Goal: Find specific page/section: Find specific page/section

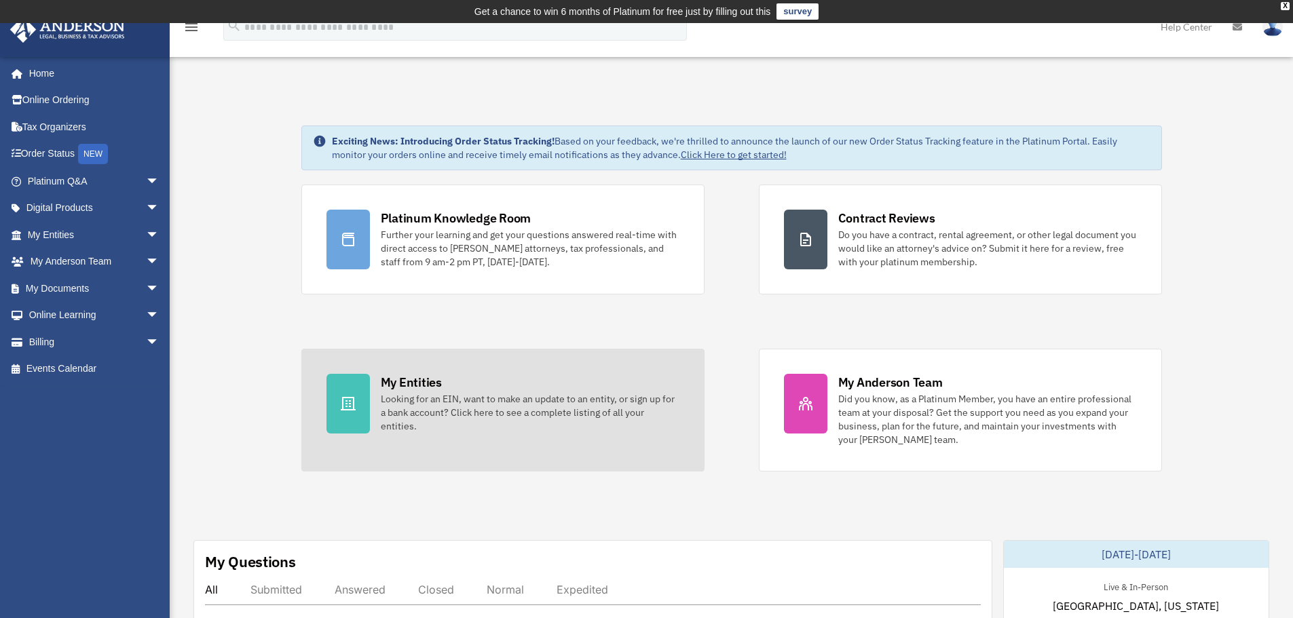
click at [428, 402] on div "Looking for an EIN, want to make an update to an entity, or sign up for a bank …" at bounding box center [530, 412] width 299 height 41
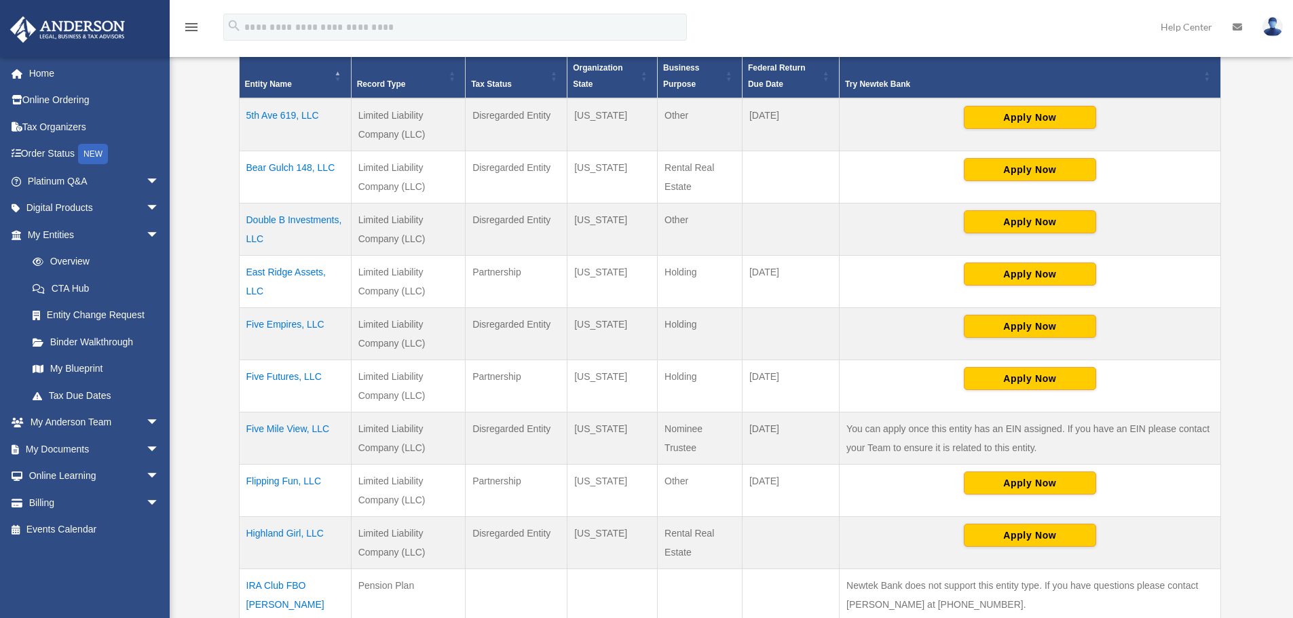
scroll to position [354, 0]
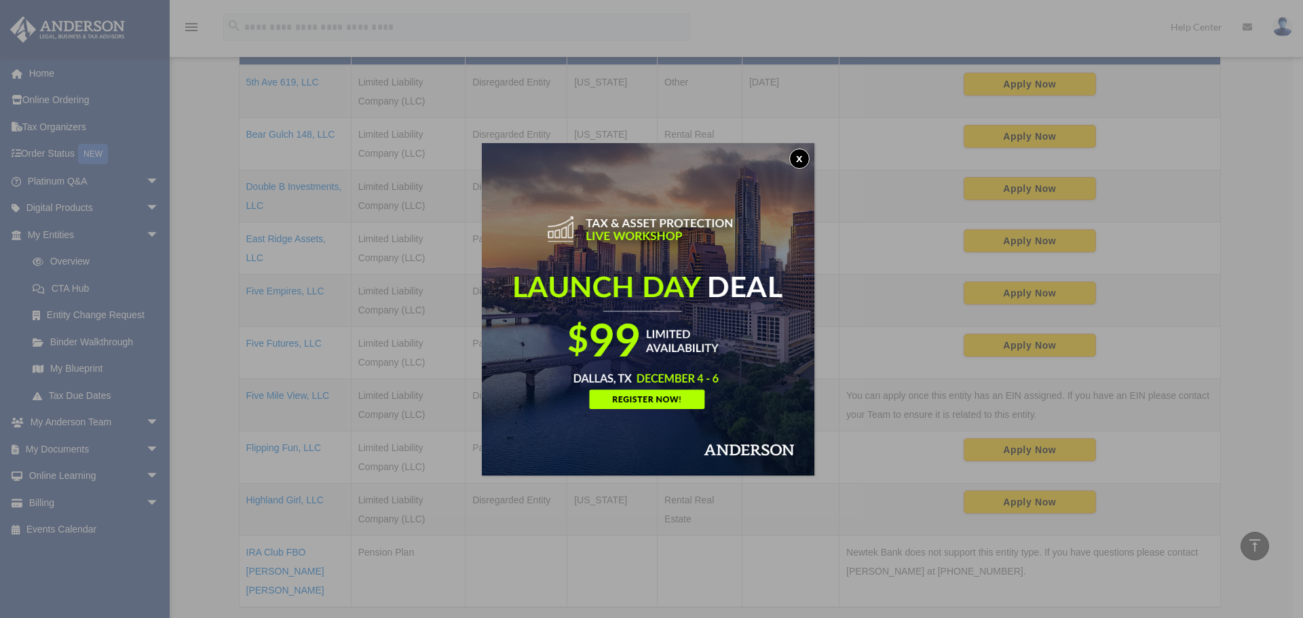
click at [810, 154] on button "x" at bounding box center [799, 159] width 20 height 20
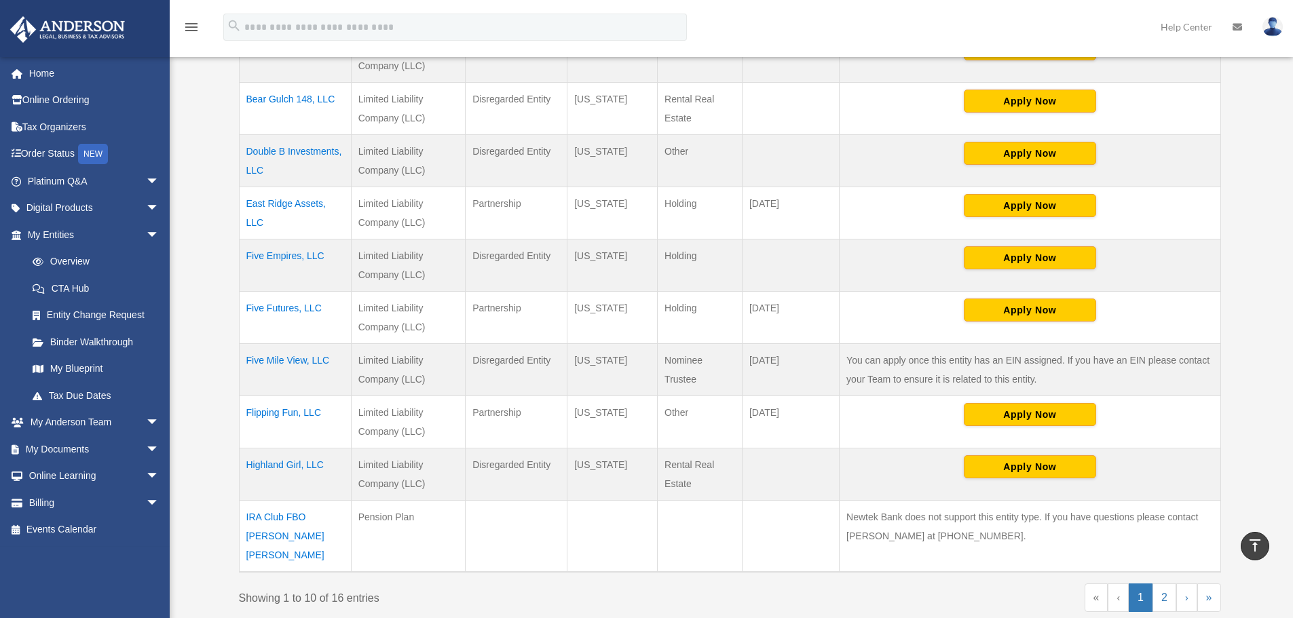
scroll to position [422, 0]
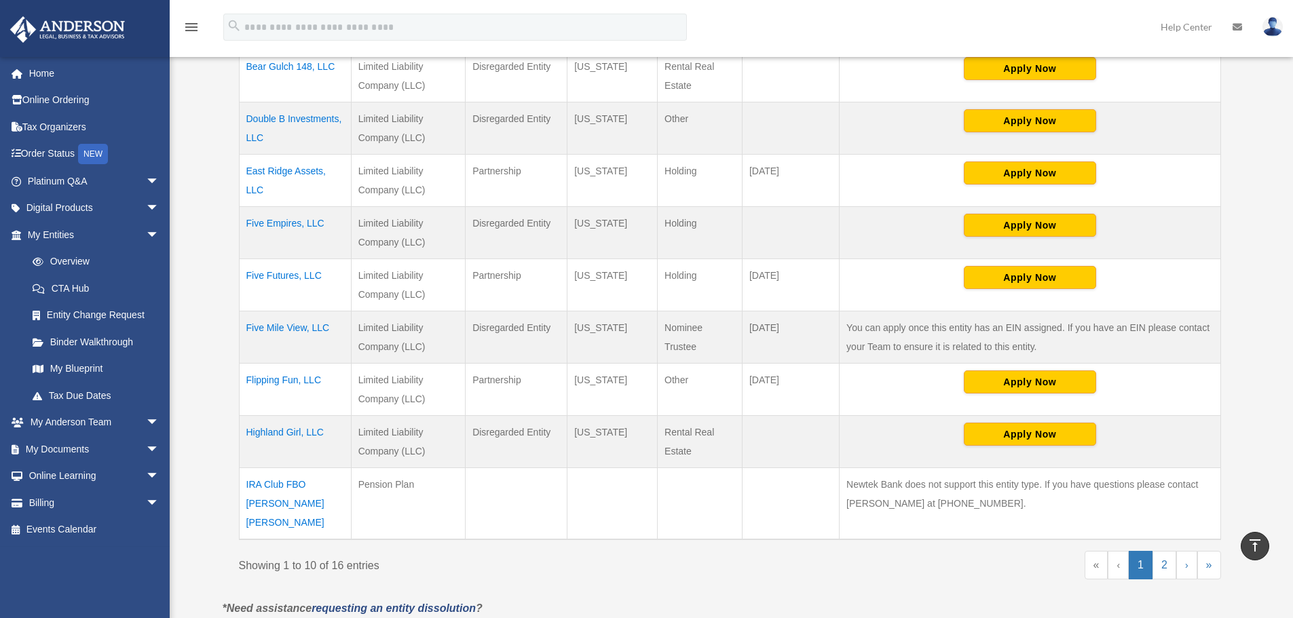
click at [301, 432] on td "Highland Girl, LLC" at bounding box center [295, 442] width 112 height 52
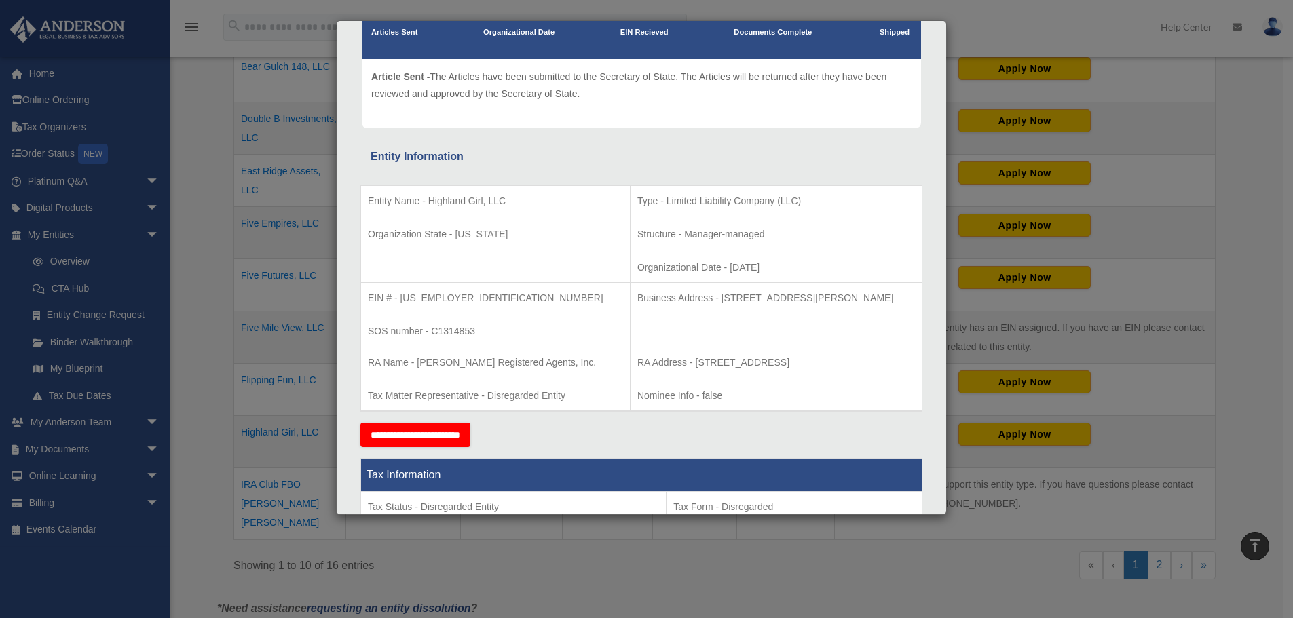
scroll to position [136, 0]
